Goal: Task Accomplishment & Management: Manage account settings

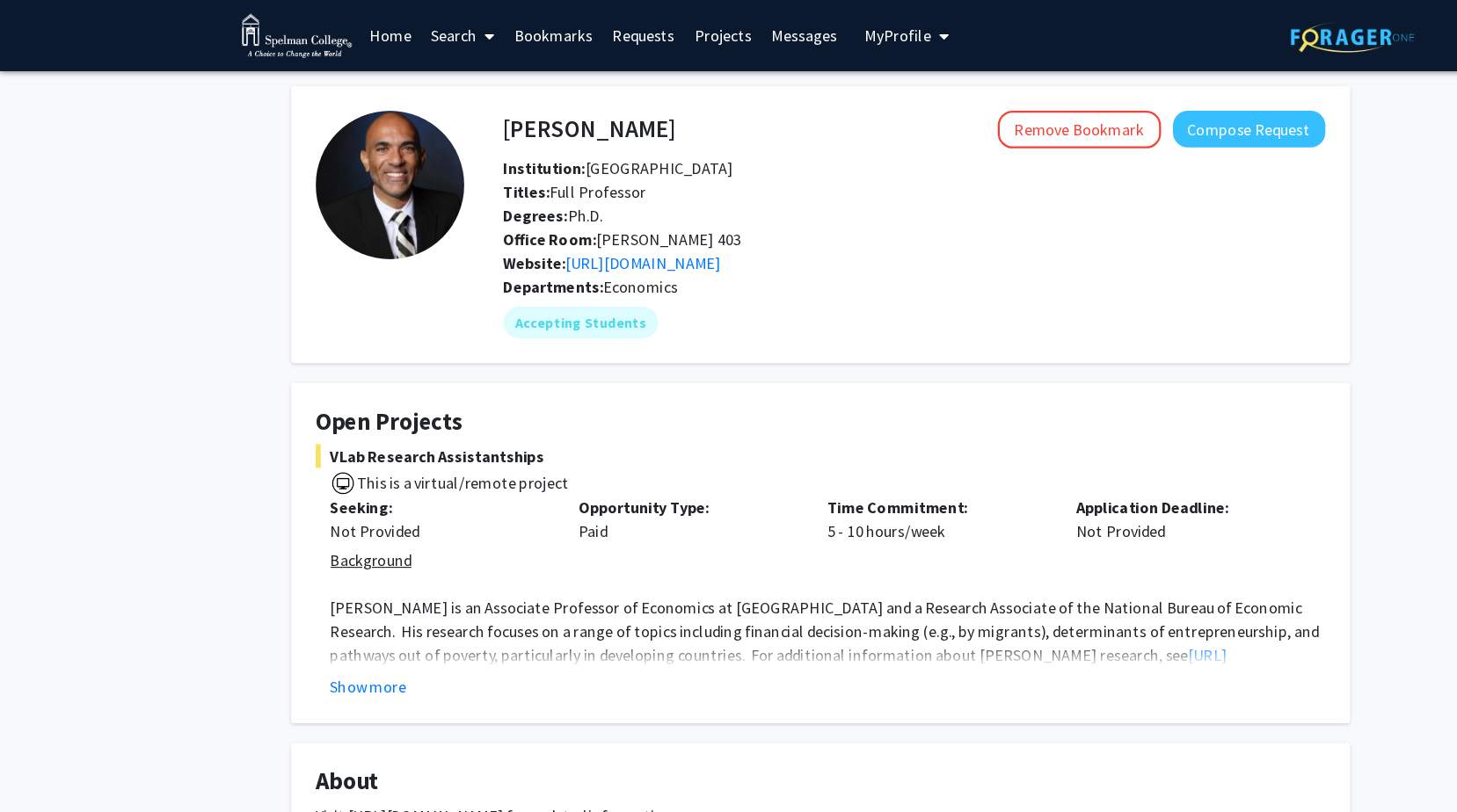
click at [364, 30] on link "Home" at bounding box center [347, 31] width 55 height 62
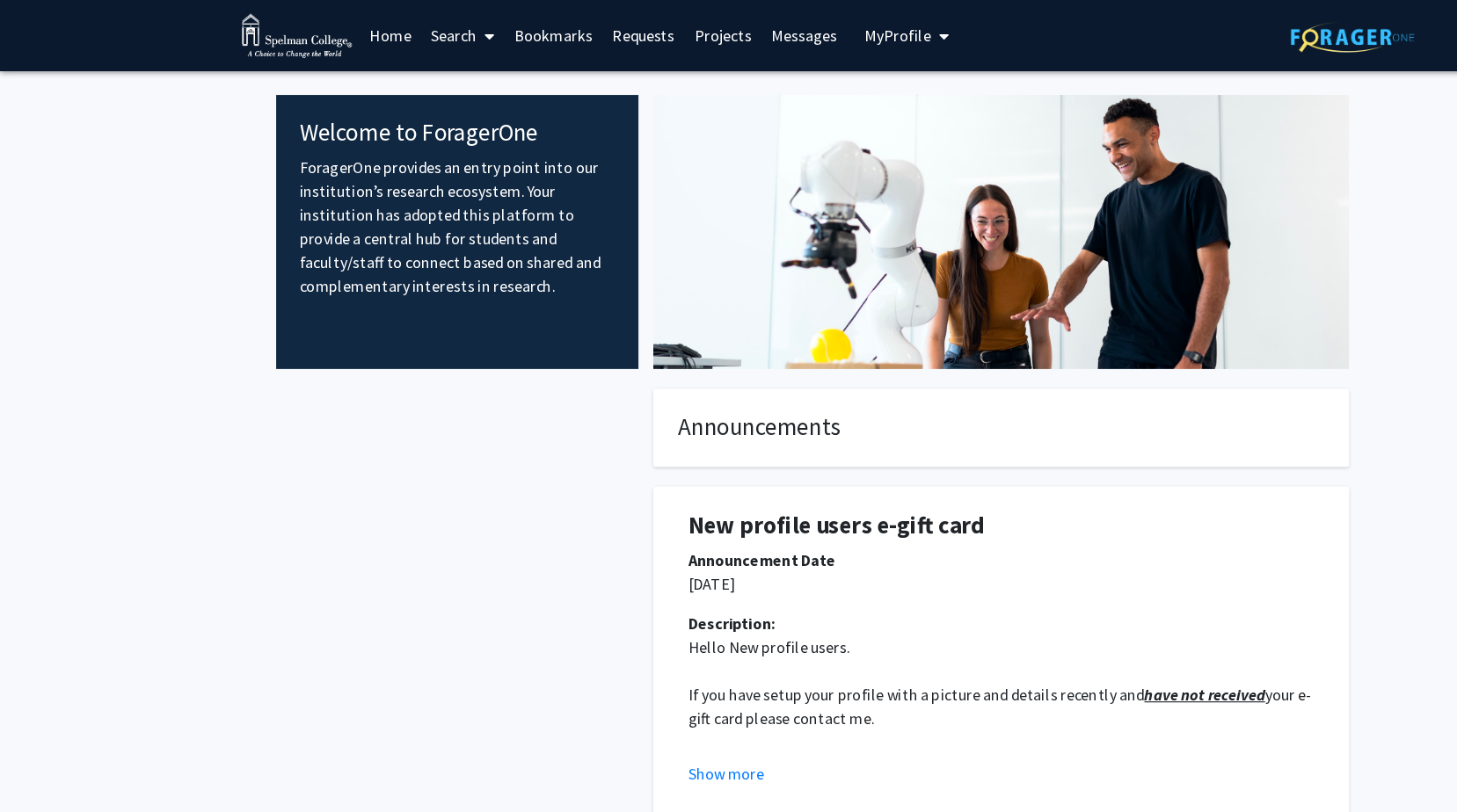
click at [786, 40] on span "My Profile" at bounding box center [798, 31] width 59 height 18
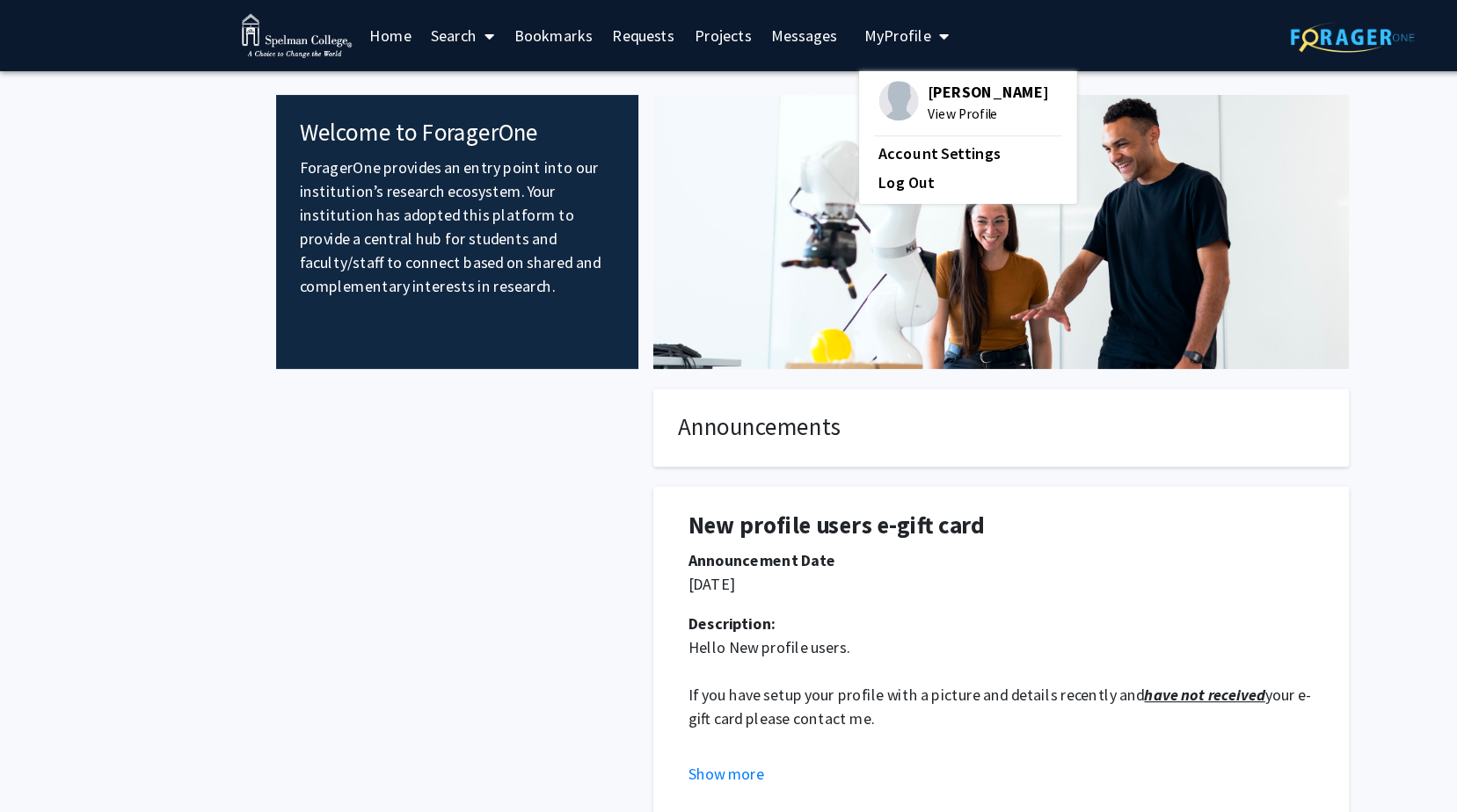
click at [830, 97] on span "View Profile" at bounding box center [877, 101] width 106 height 19
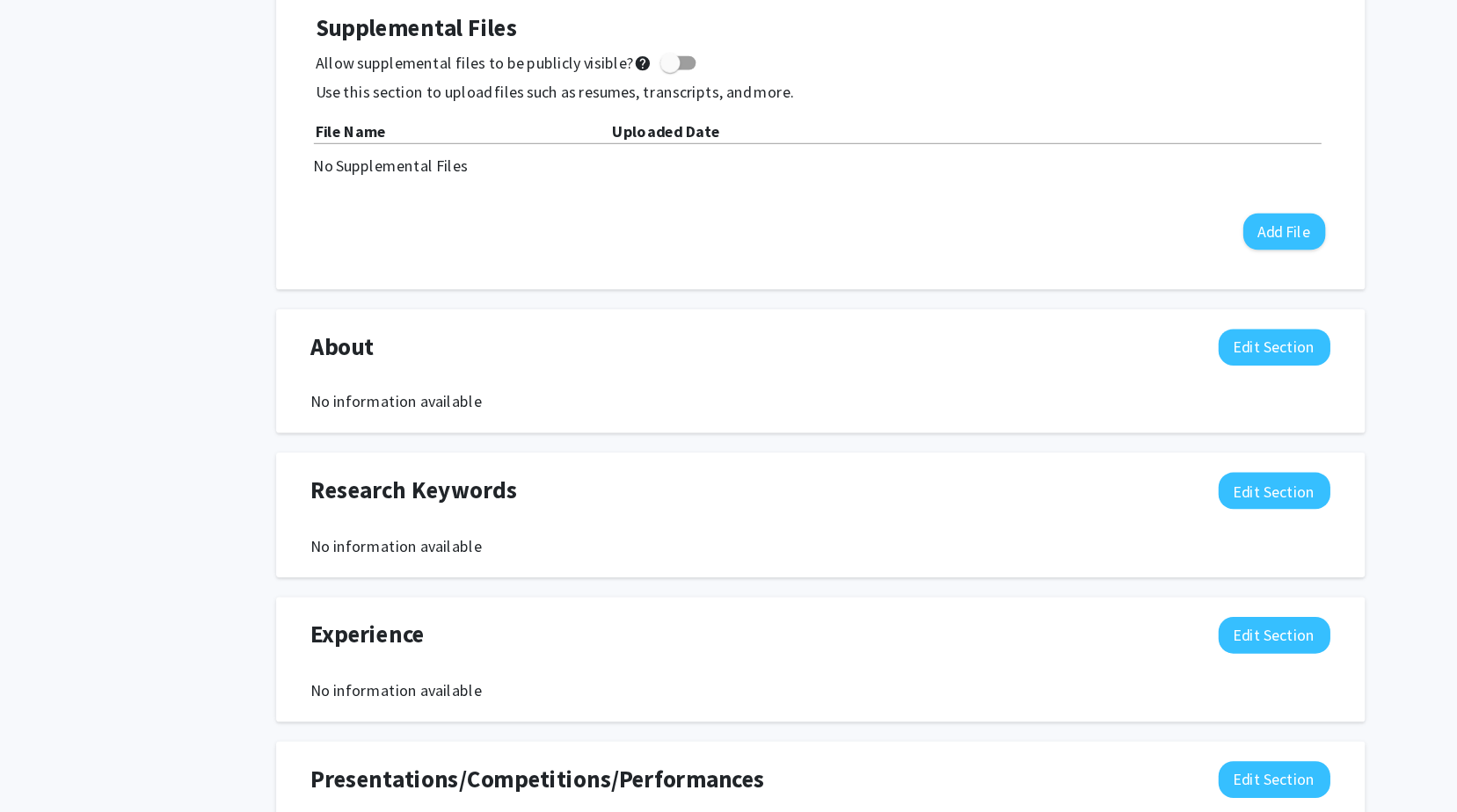
scroll to position [424, 0]
click at [1160, 403] on button "Edit Section" at bounding box center [1131, 398] width 99 height 32
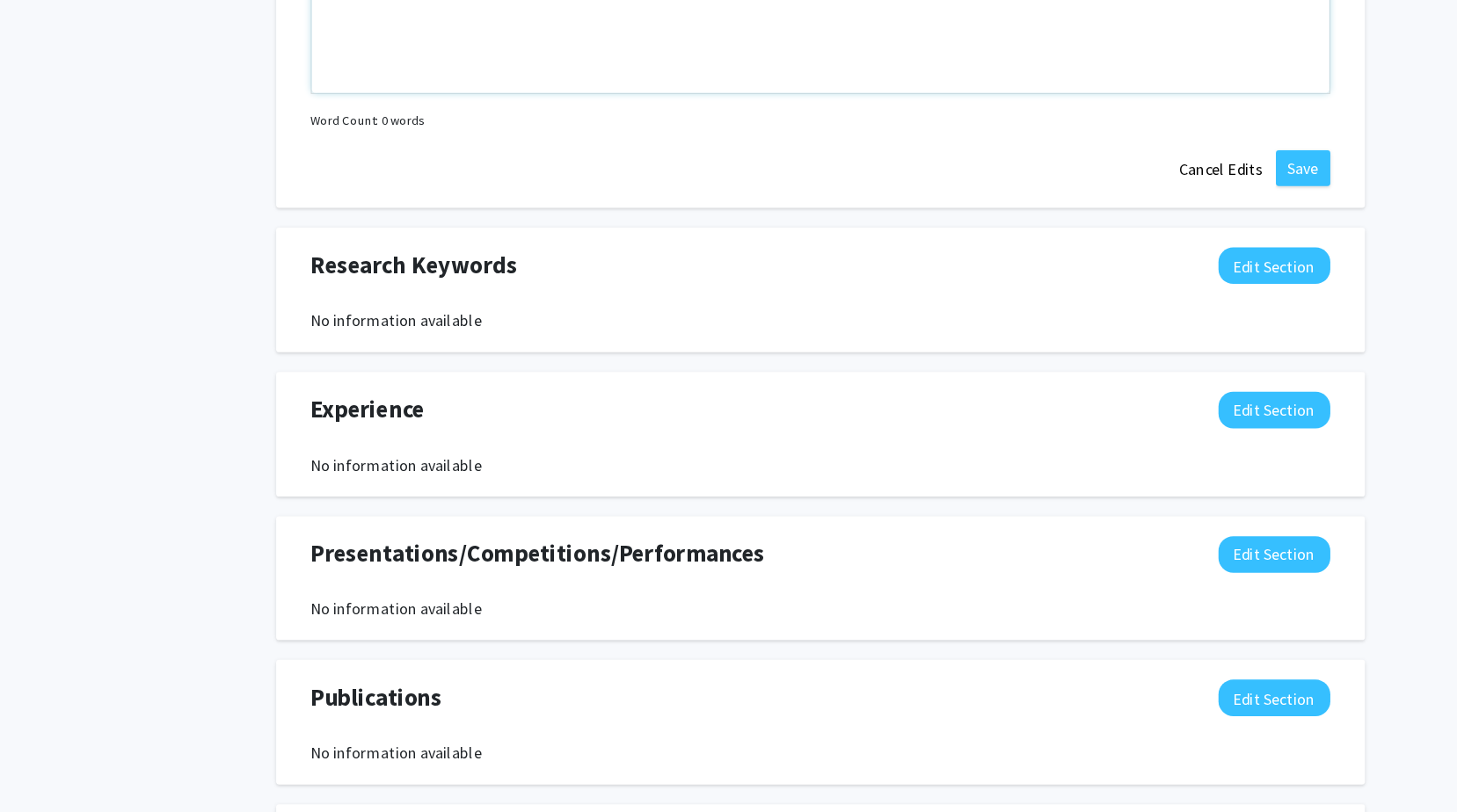
scroll to position [1011, 0]
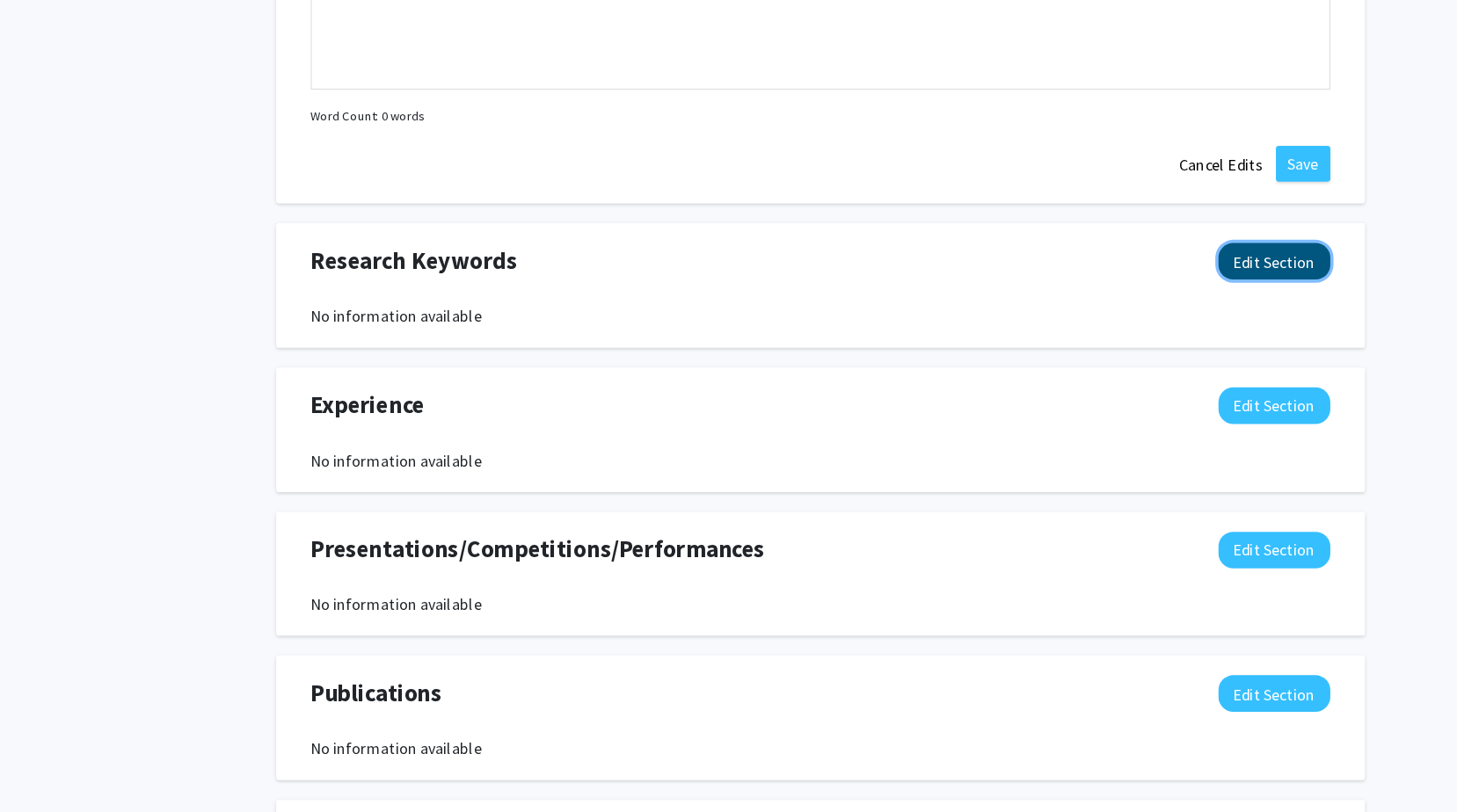
click at [1131, 309] on button "Edit Section" at bounding box center [1131, 323] width 99 height 32
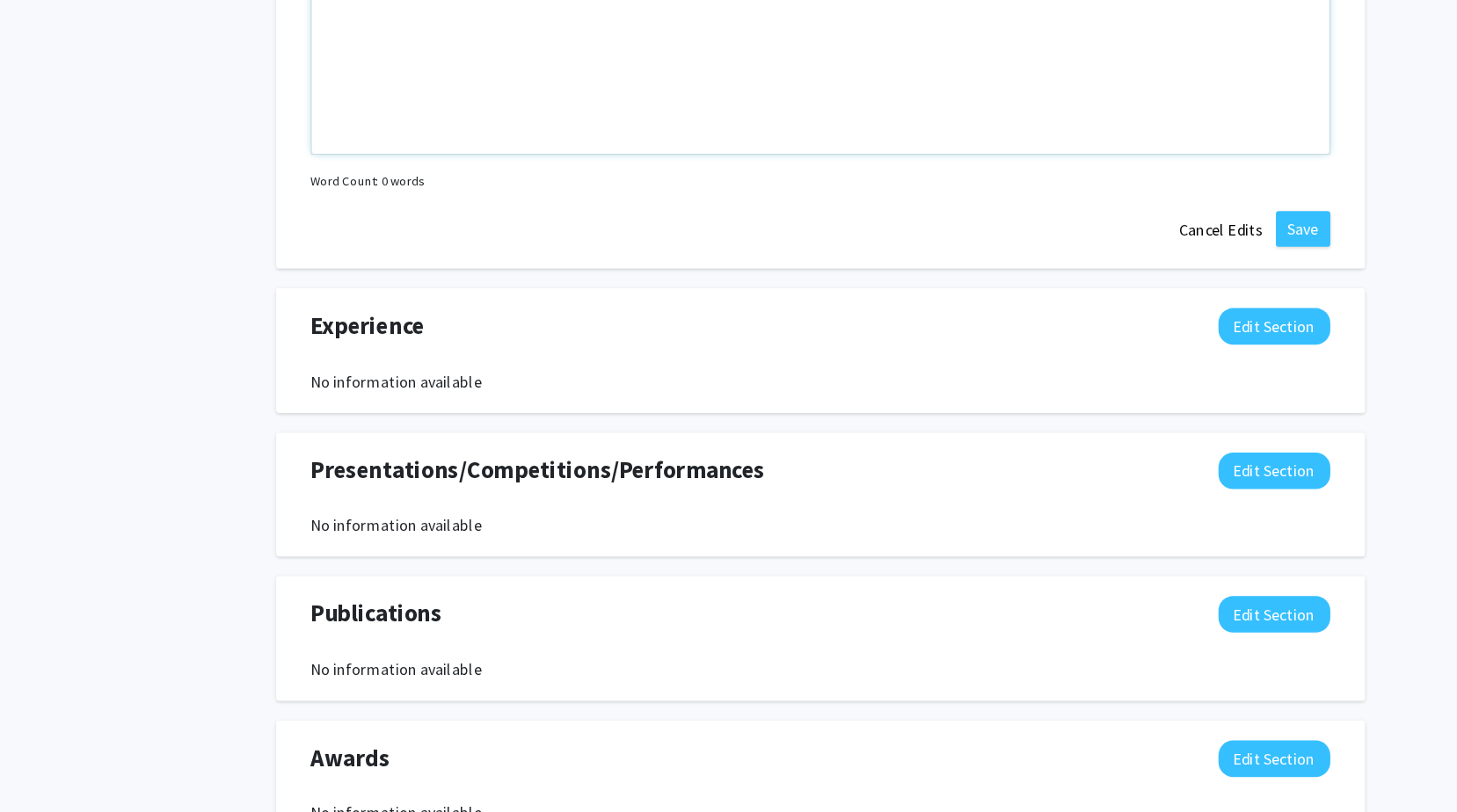
scroll to position [1603, 0]
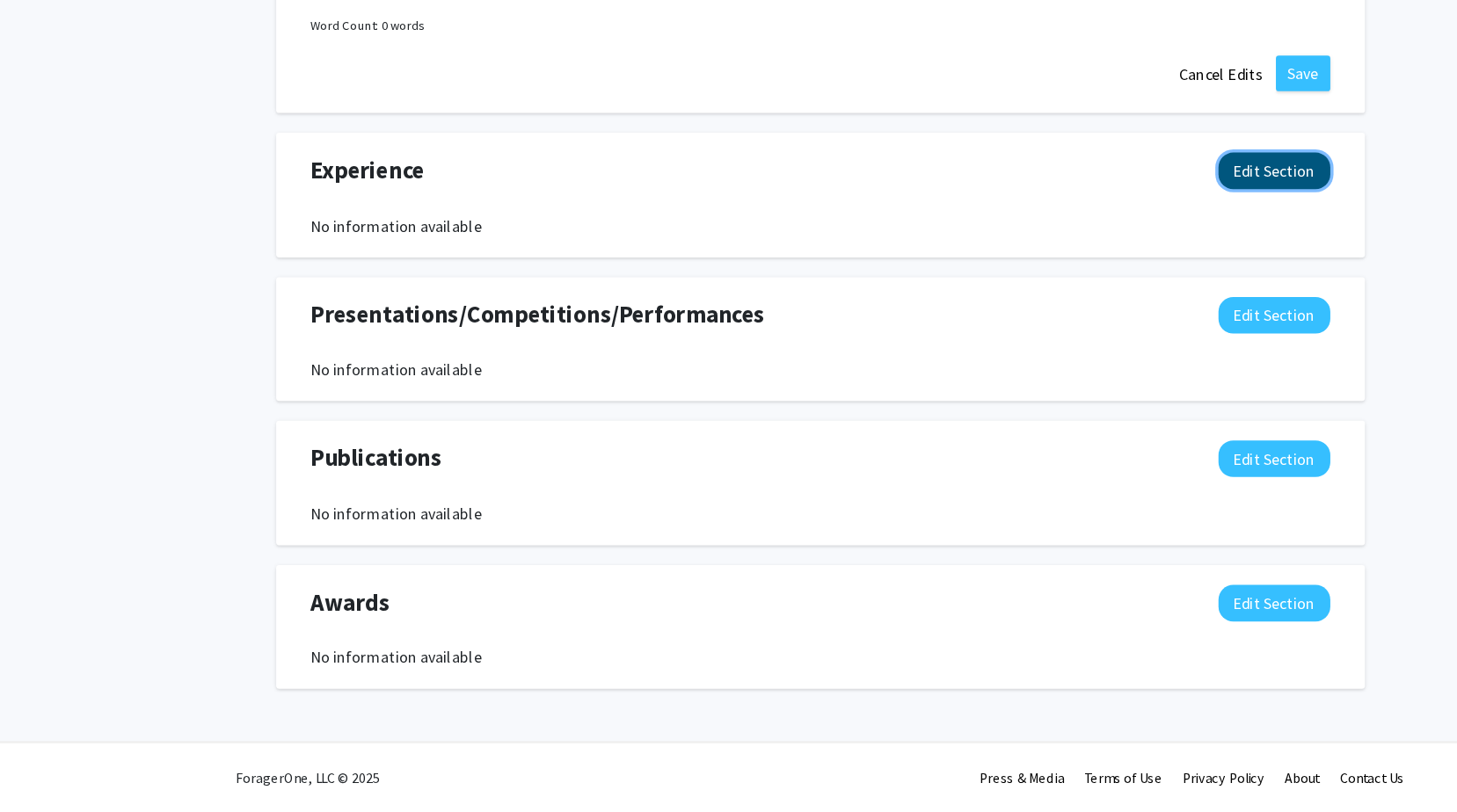
click at [1127, 252] on button "Edit Section" at bounding box center [1131, 241] width 99 height 32
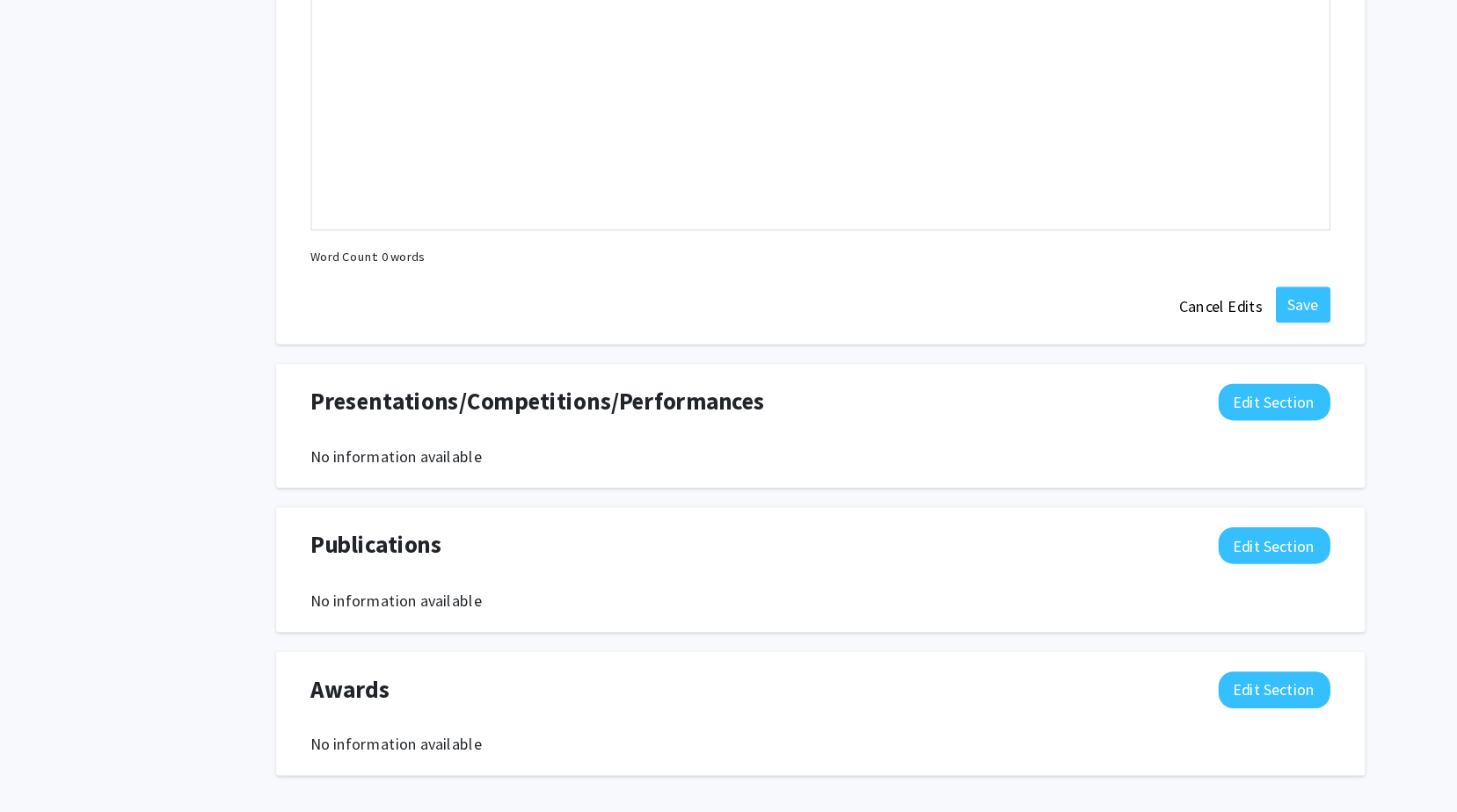
scroll to position [1987, 0]
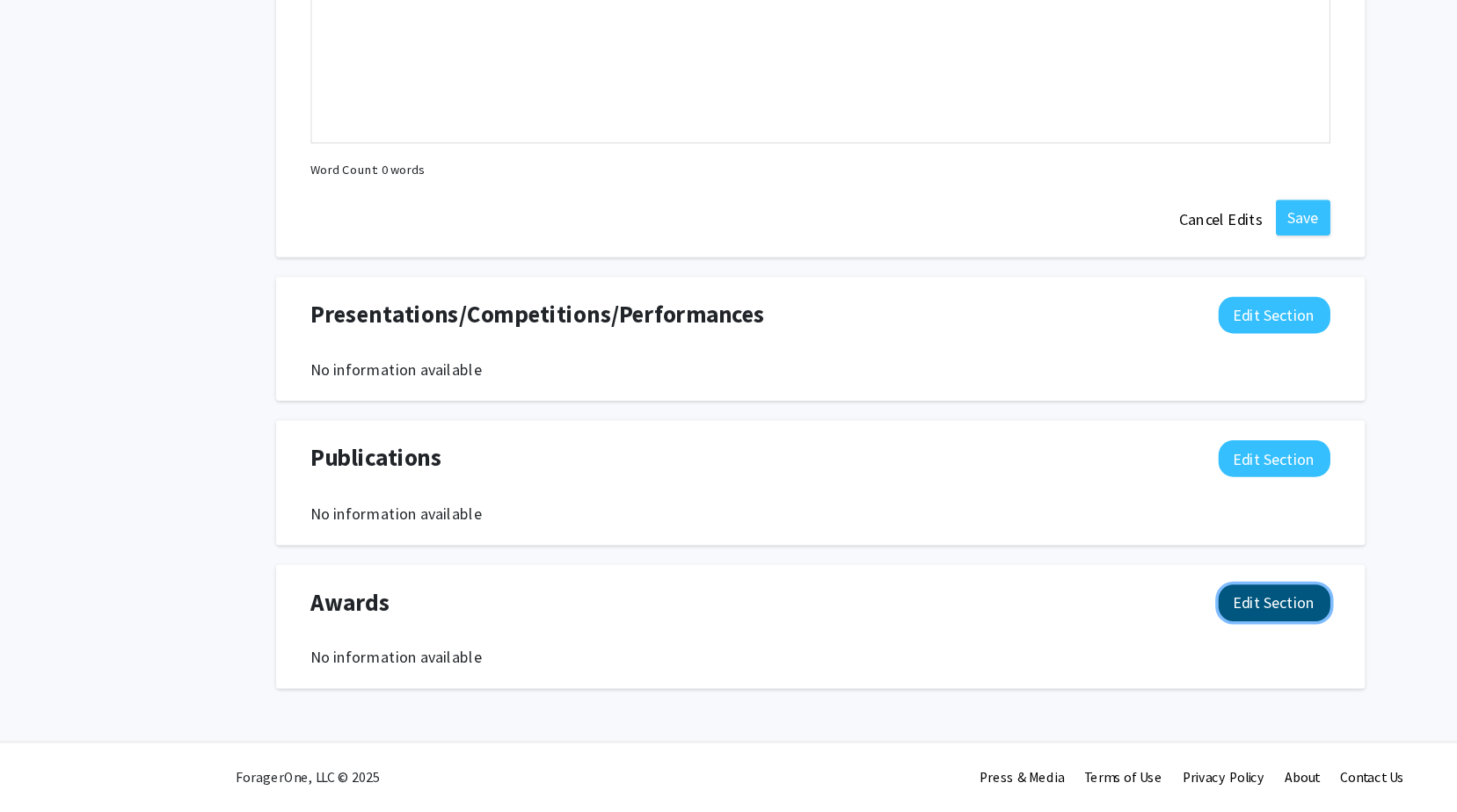
click at [1140, 609] on button "Edit Section" at bounding box center [1131, 625] width 99 height 32
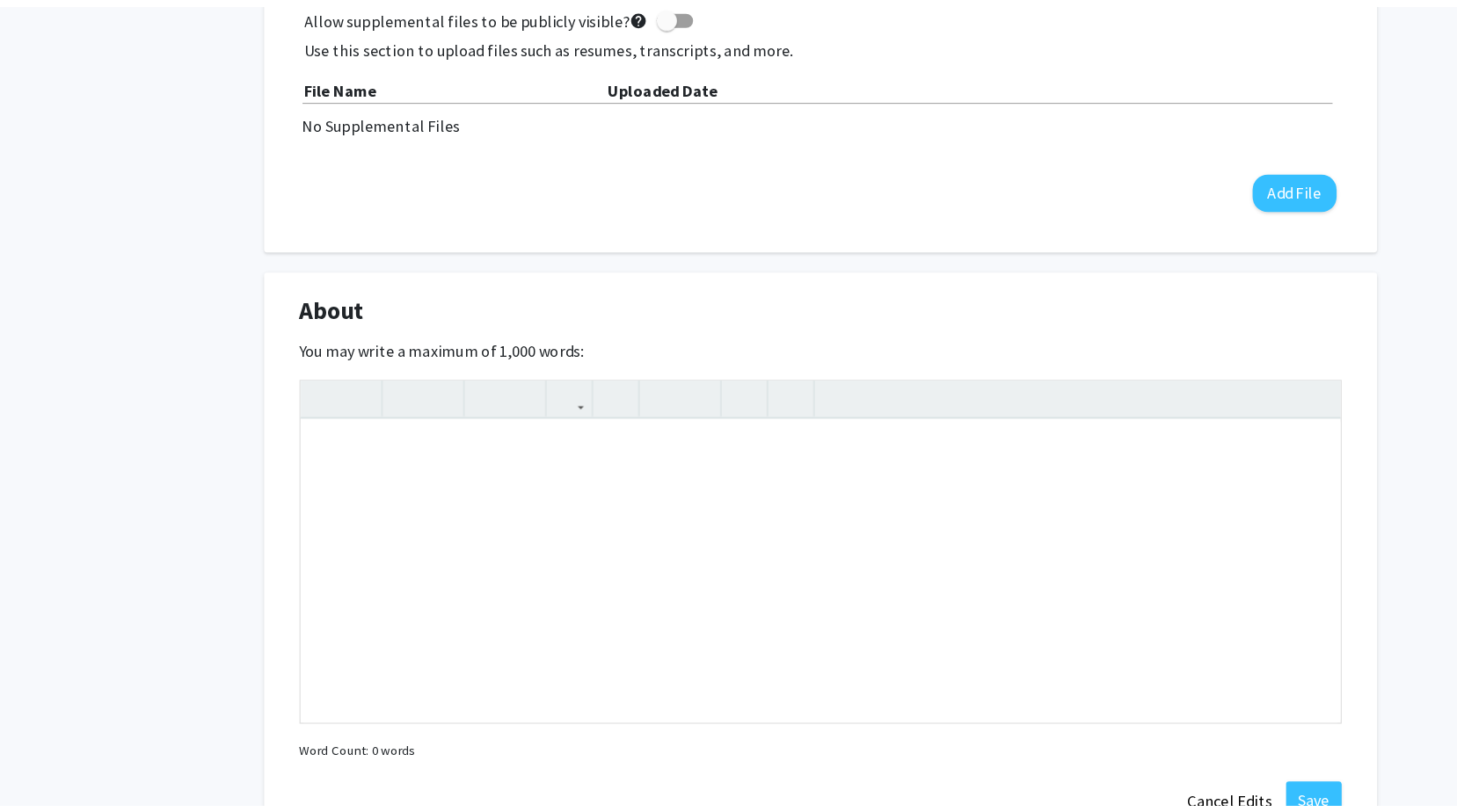
scroll to position [470, 0]
